Goal: Navigation & Orientation: Understand site structure

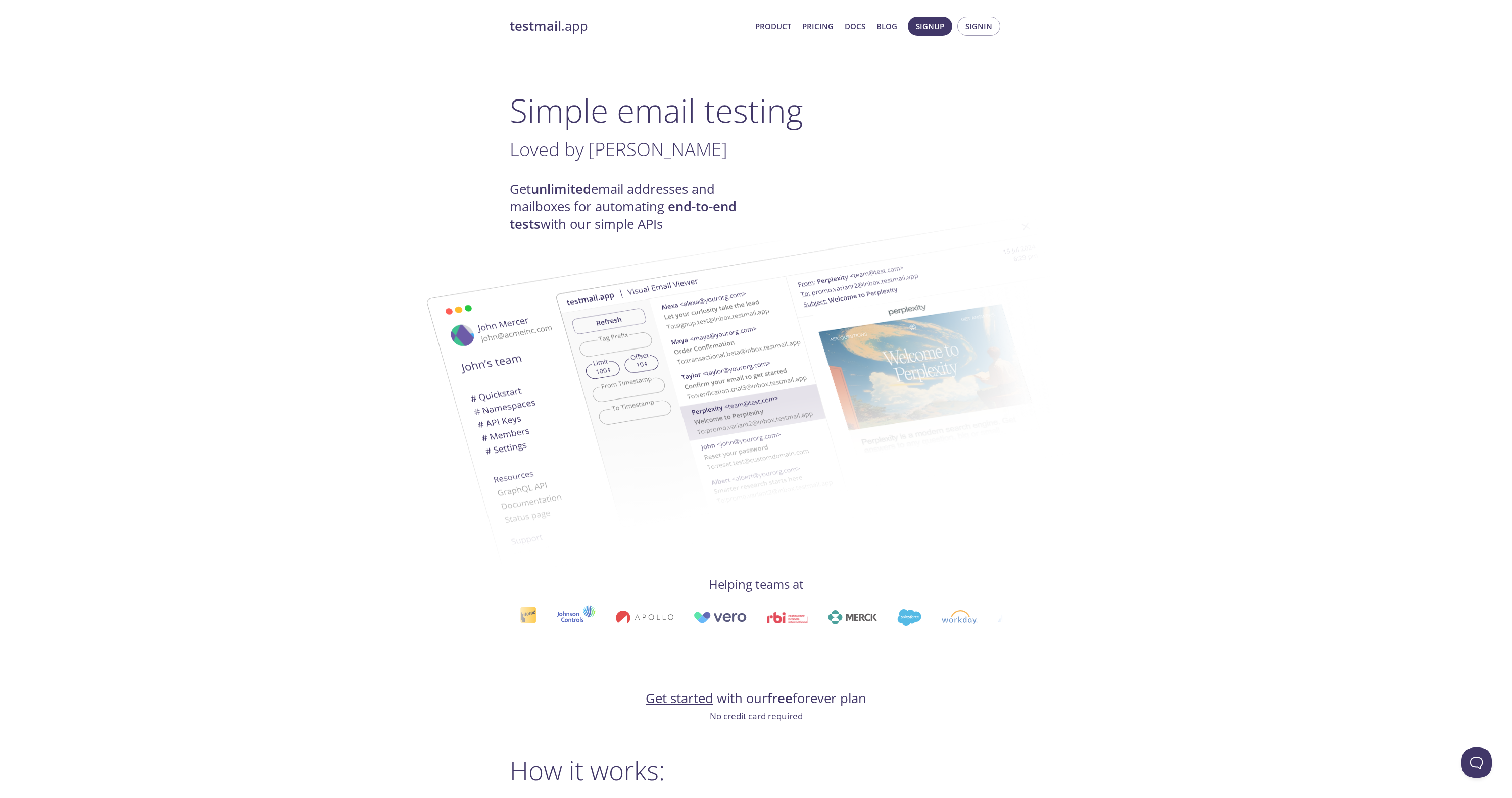
click at [776, 28] on link "Product" at bounding box center [773, 26] width 36 height 13
click at [824, 25] on link "Pricing" at bounding box center [817, 26] width 31 height 13
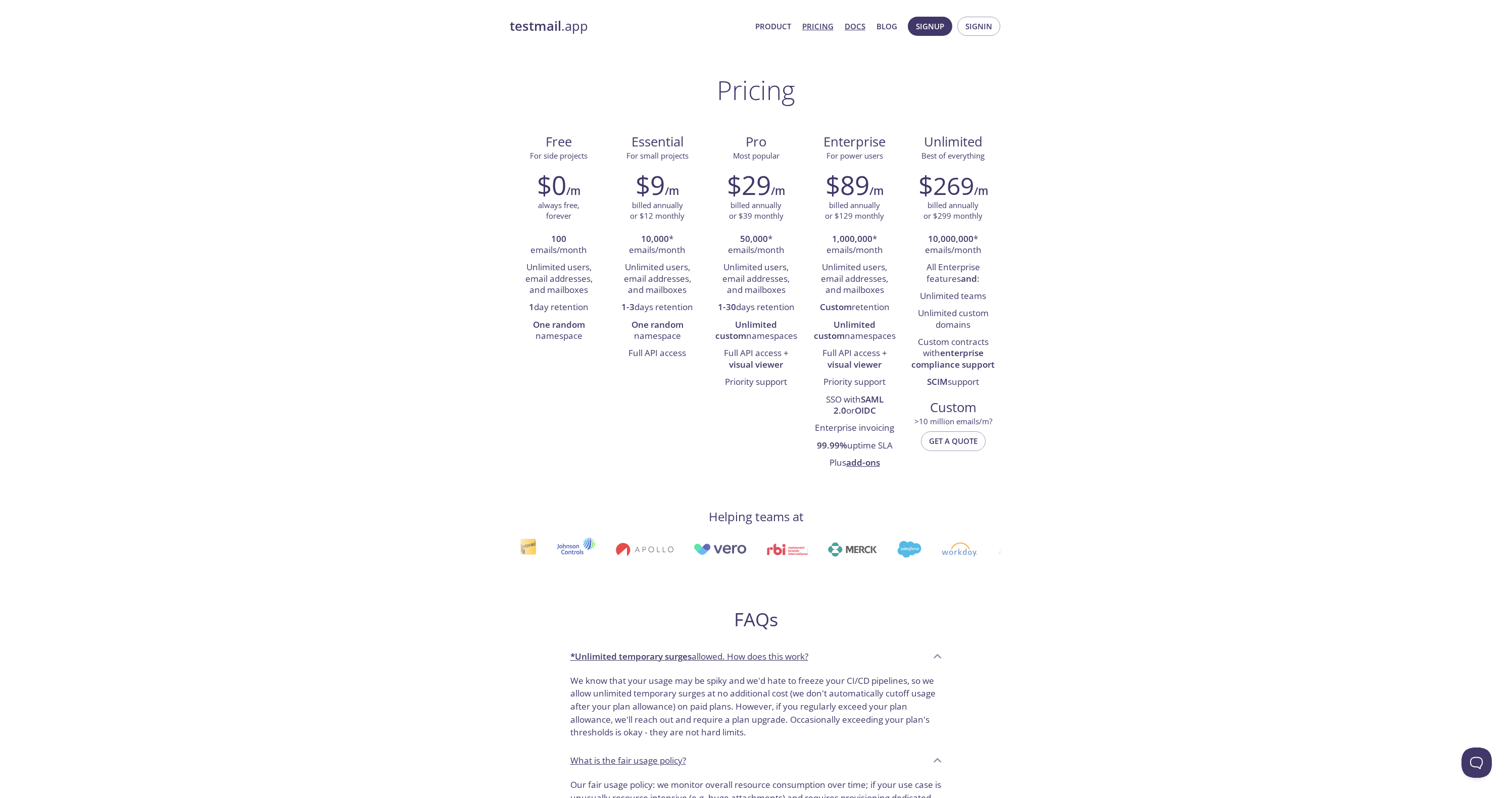
click at [859, 27] on link "Docs" at bounding box center [855, 26] width 21 height 13
click at [529, 32] on strong "testmail" at bounding box center [535, 26] width 51 height 18
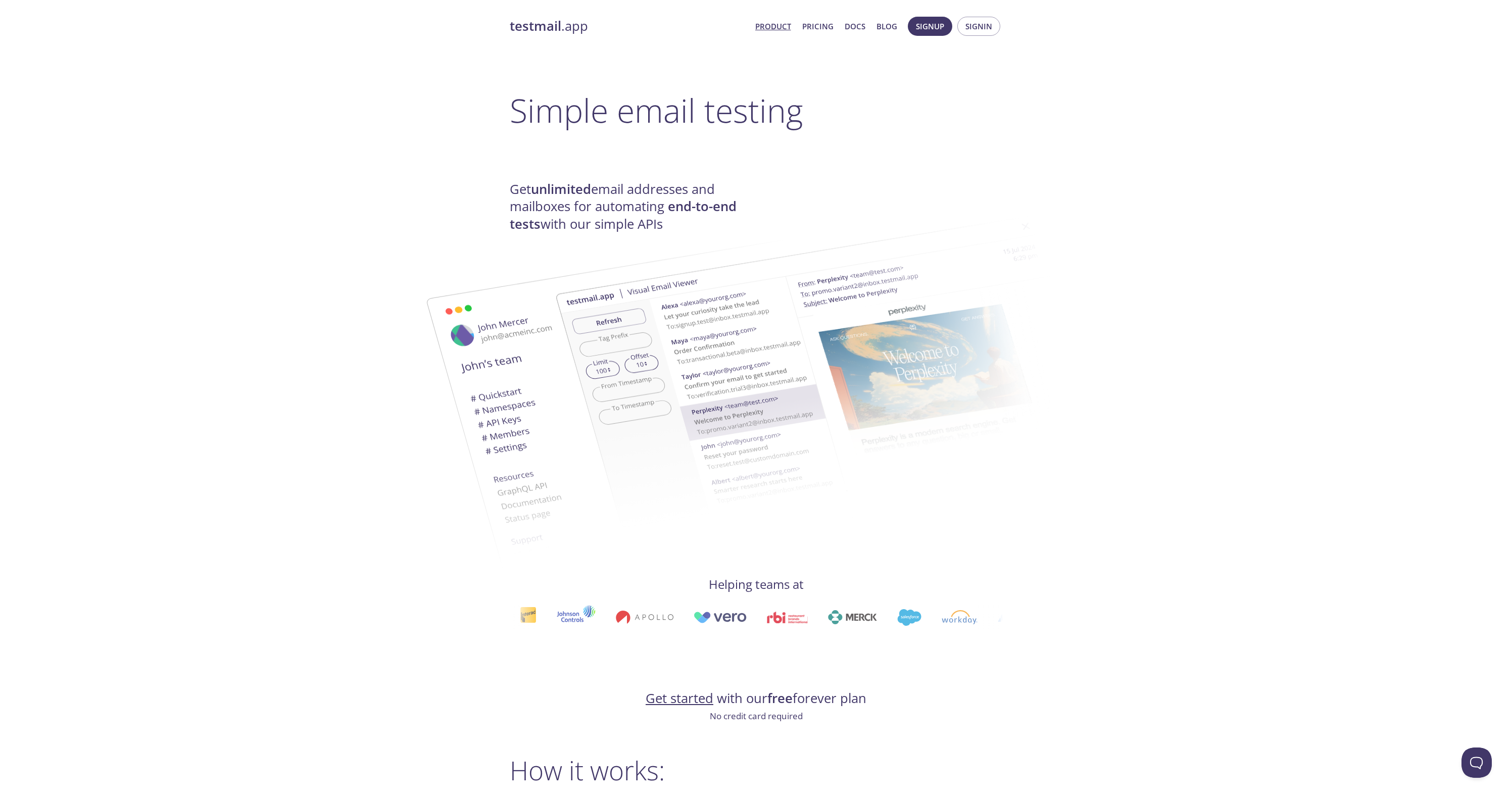
click at [521, 34] on strong "testmail" at bounding box center [535, 26] width 51 height 18
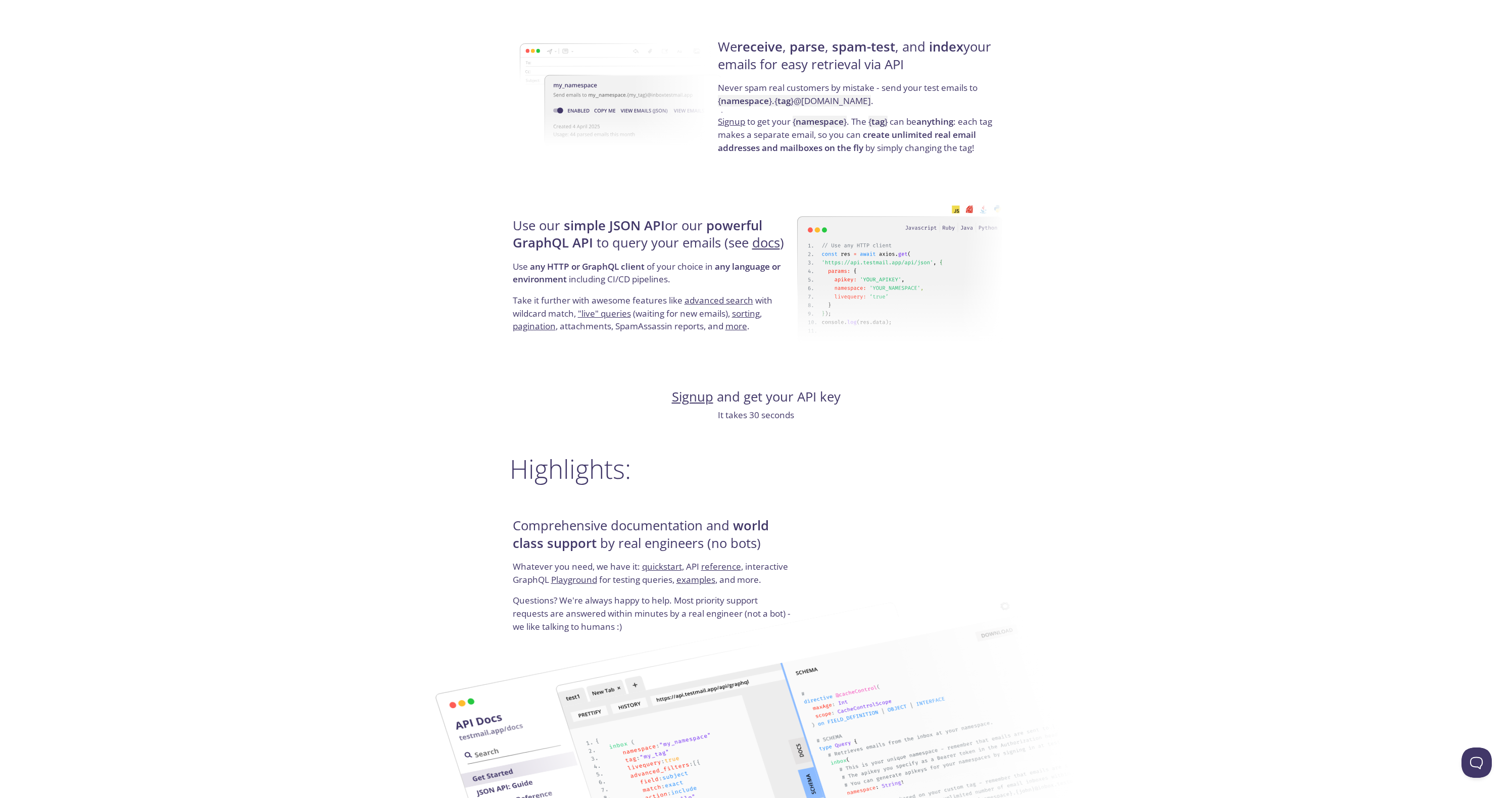
scroll to position [780, 0]
